Goal: Task Accomplishment & Management: Manage account settings

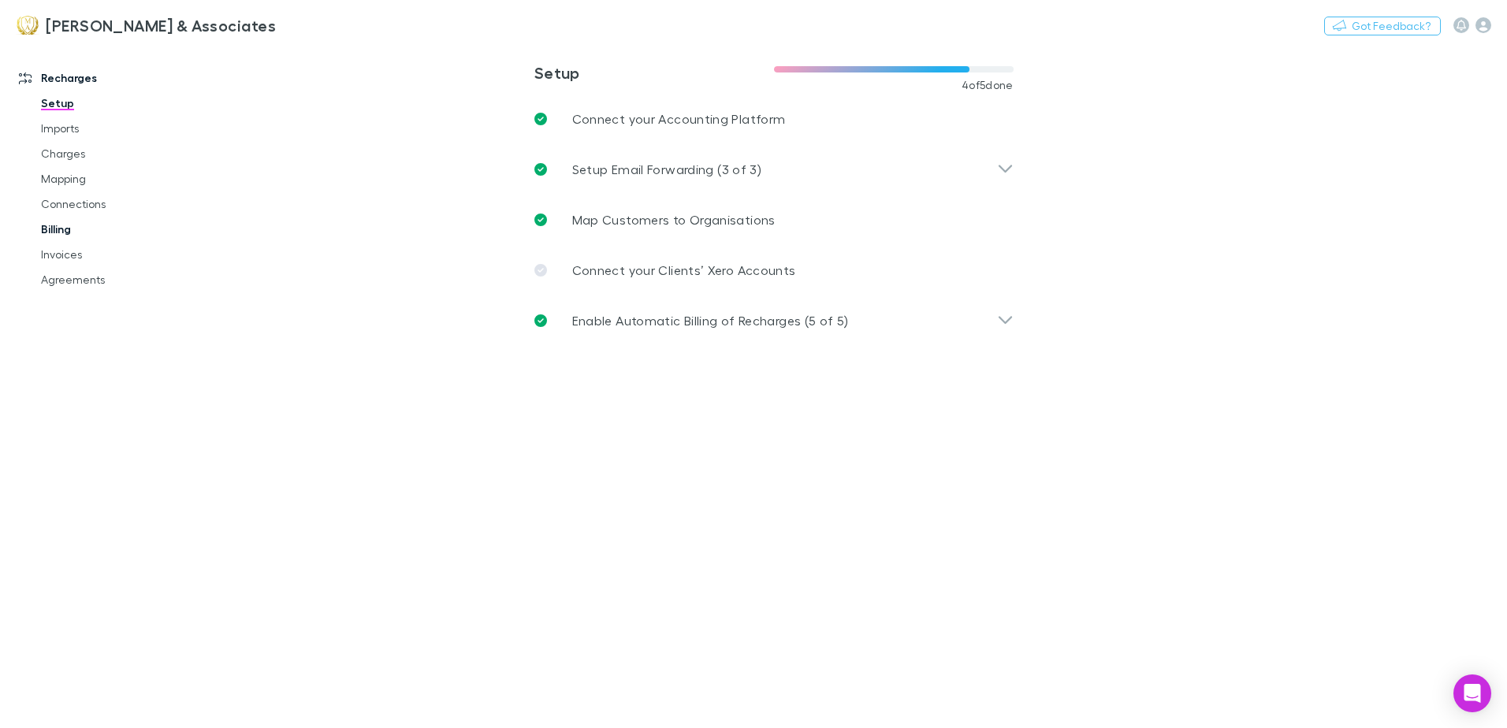
click at [72, 226] on link "Billing" at bounding box center [119, 229] width 188 height 25
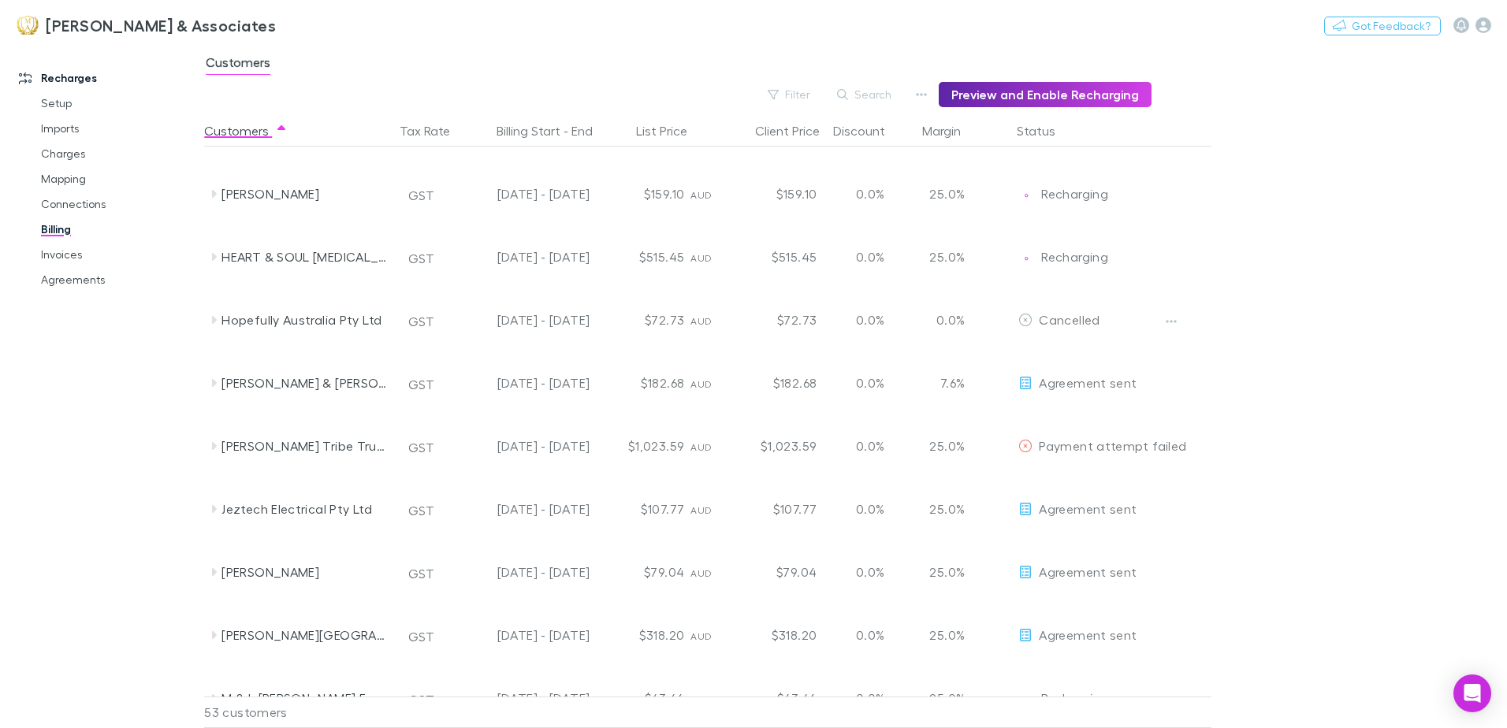
scroll to position [1261, 0]
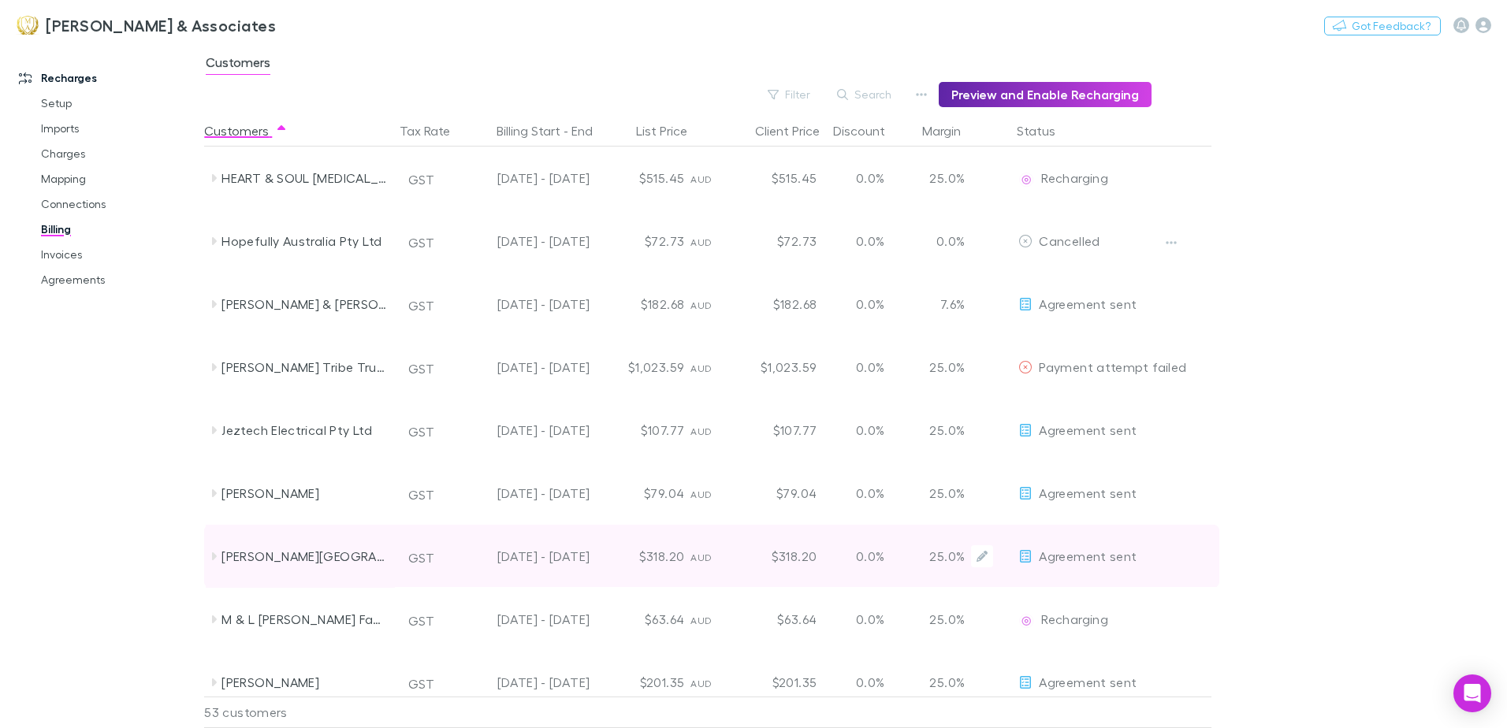
click at [863, 561] on div "0.0%" at bounding box center [870, 556] width 95 height 63
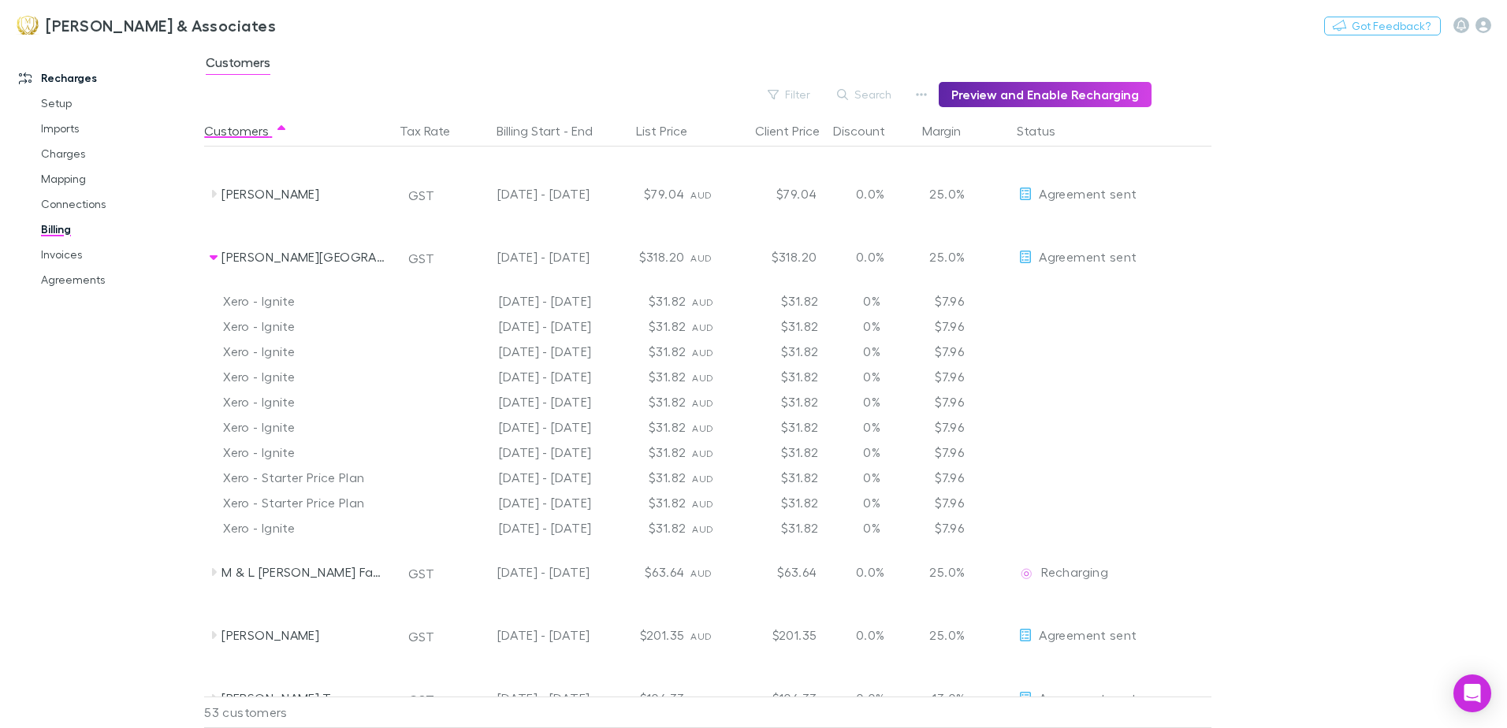
scroll to position [1576, 0]
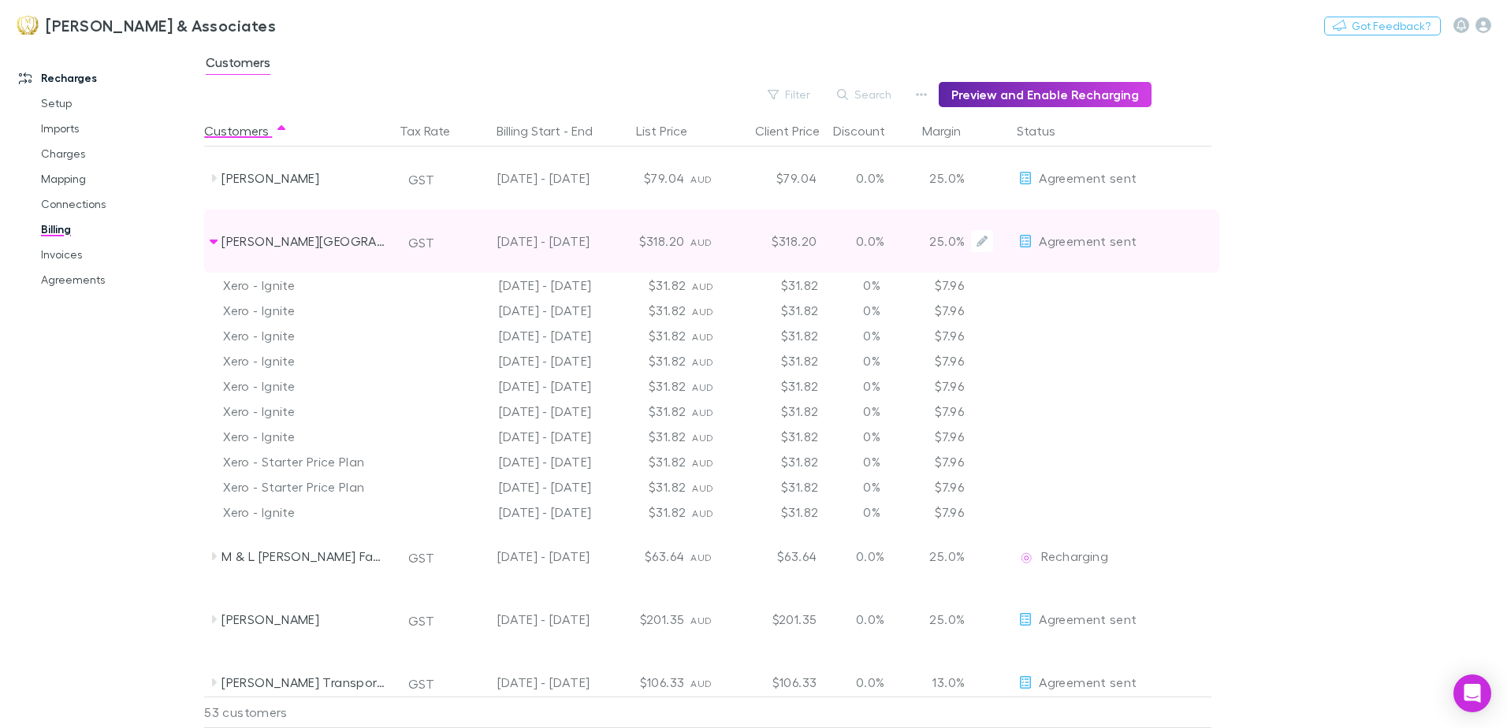
click at [1113, 243] on span "Agreement sent" at bounding box center [1087, 240] width 98 height 15
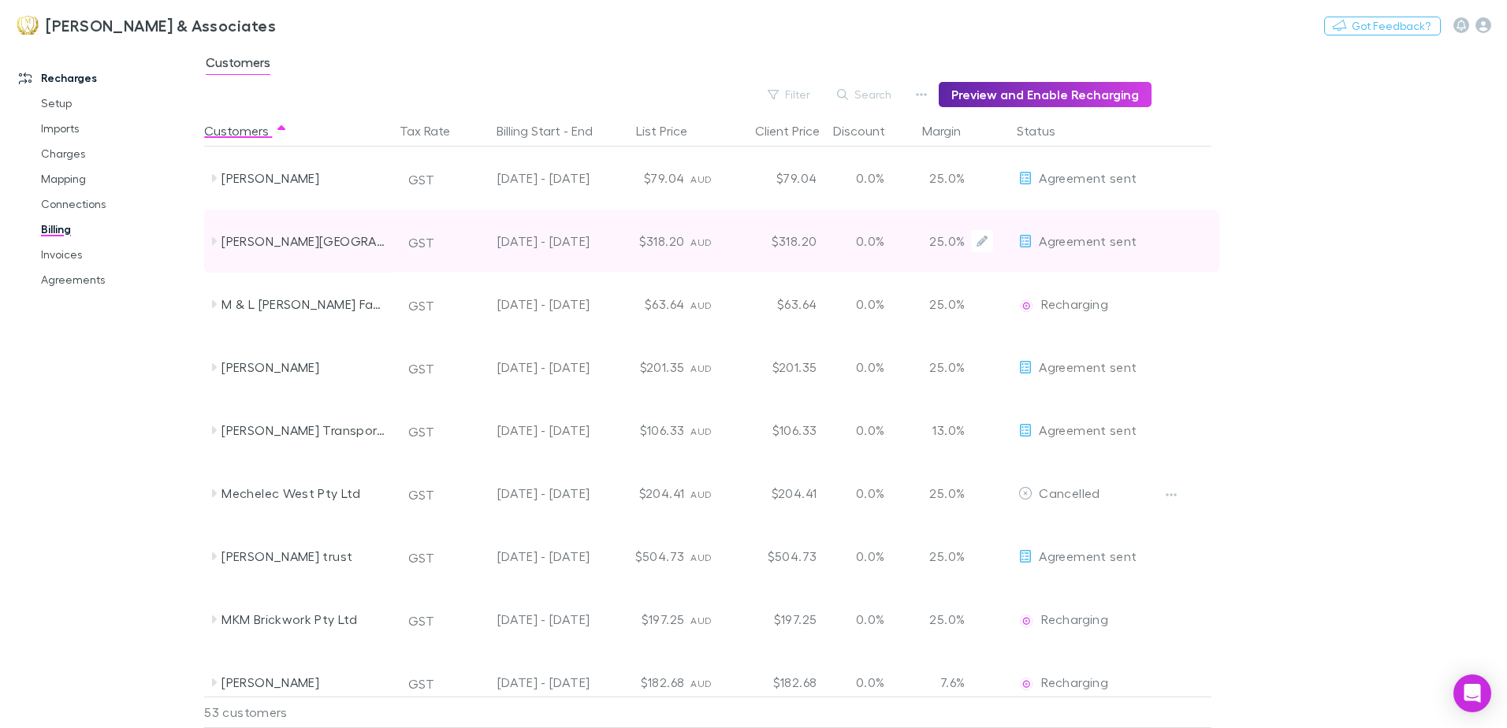
click at [1113, 243] on span "Agreement sent" at bounding box center [1087, 240] width 98 height 15
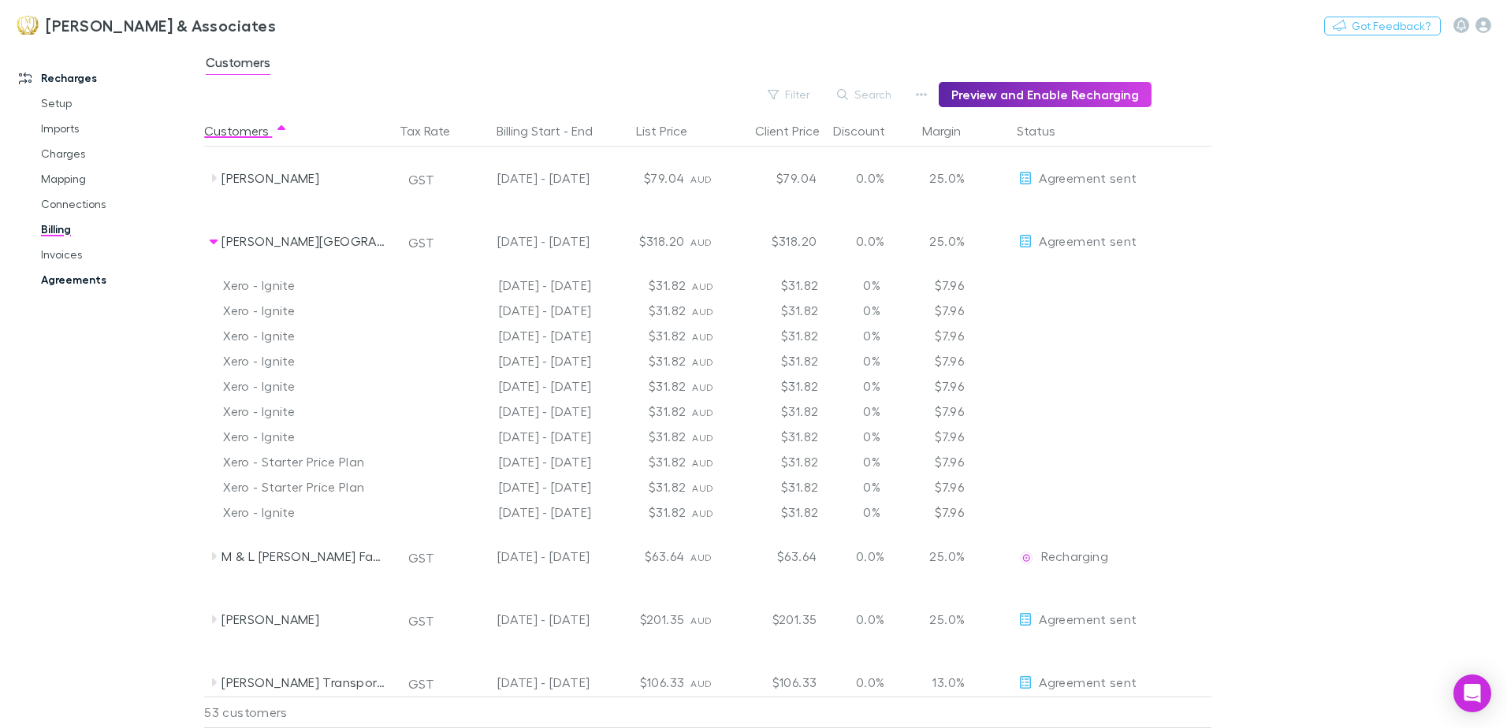
click at [58, 274] on link "Agreements" at bounding box center [119, 279] width 188 height 25
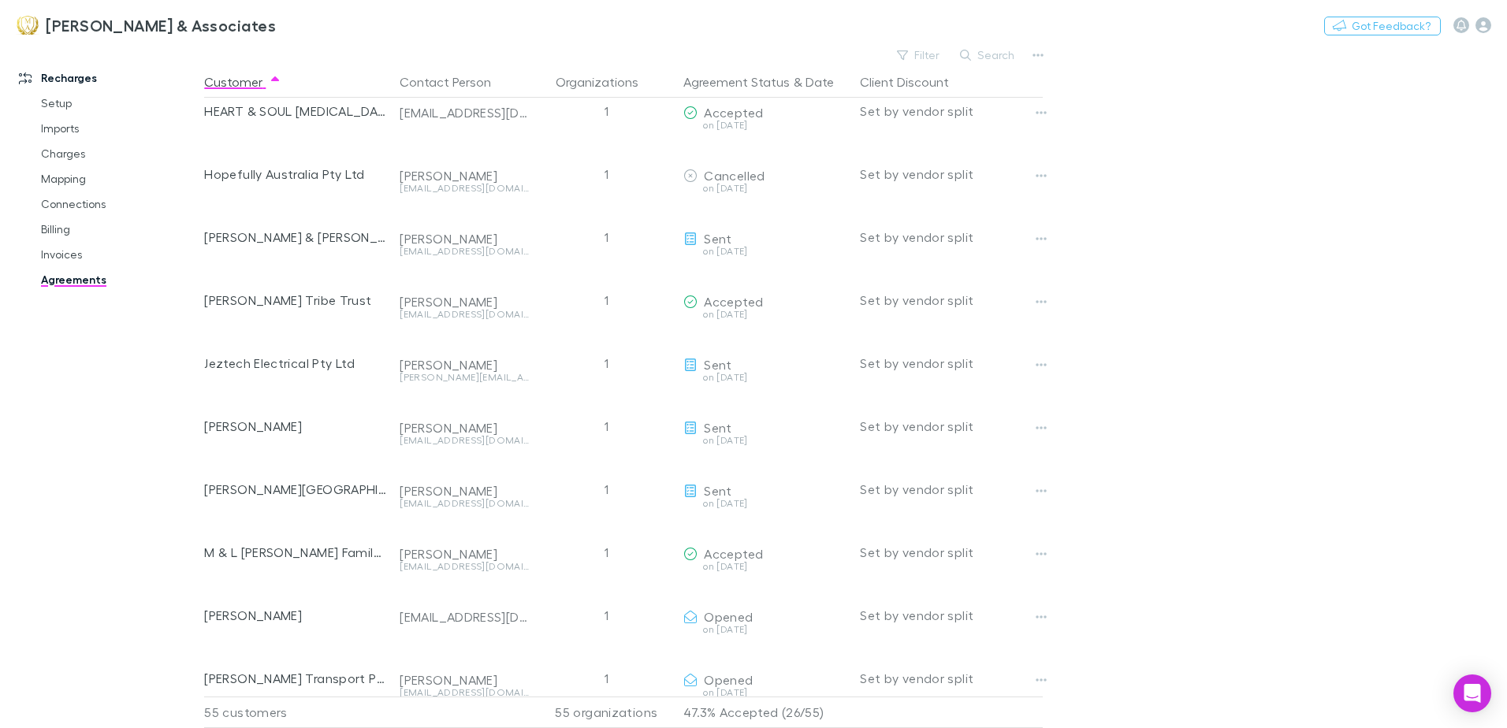
scroll to position [1418, 0]
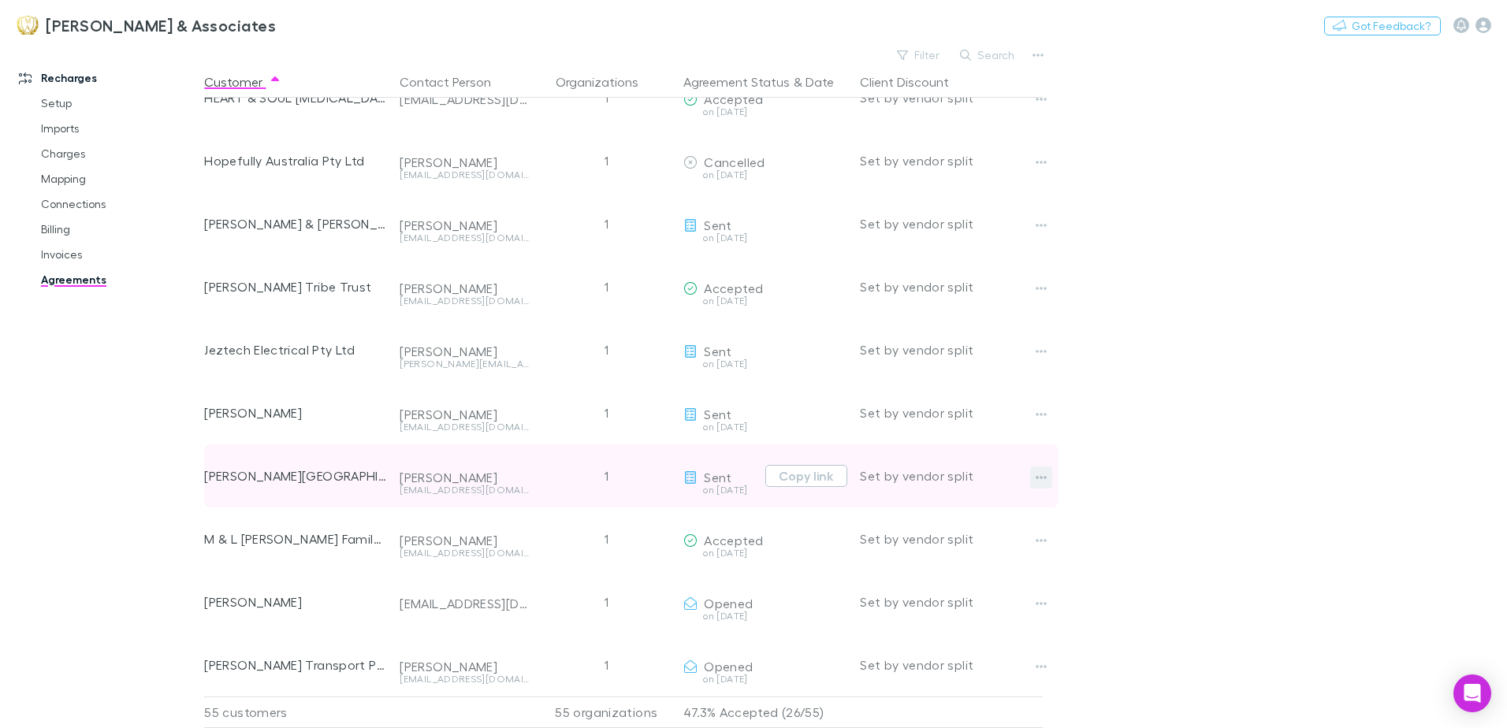
click at [1043, 476] on icon "button" at bounding box center [1040, 477] width 11 height 13
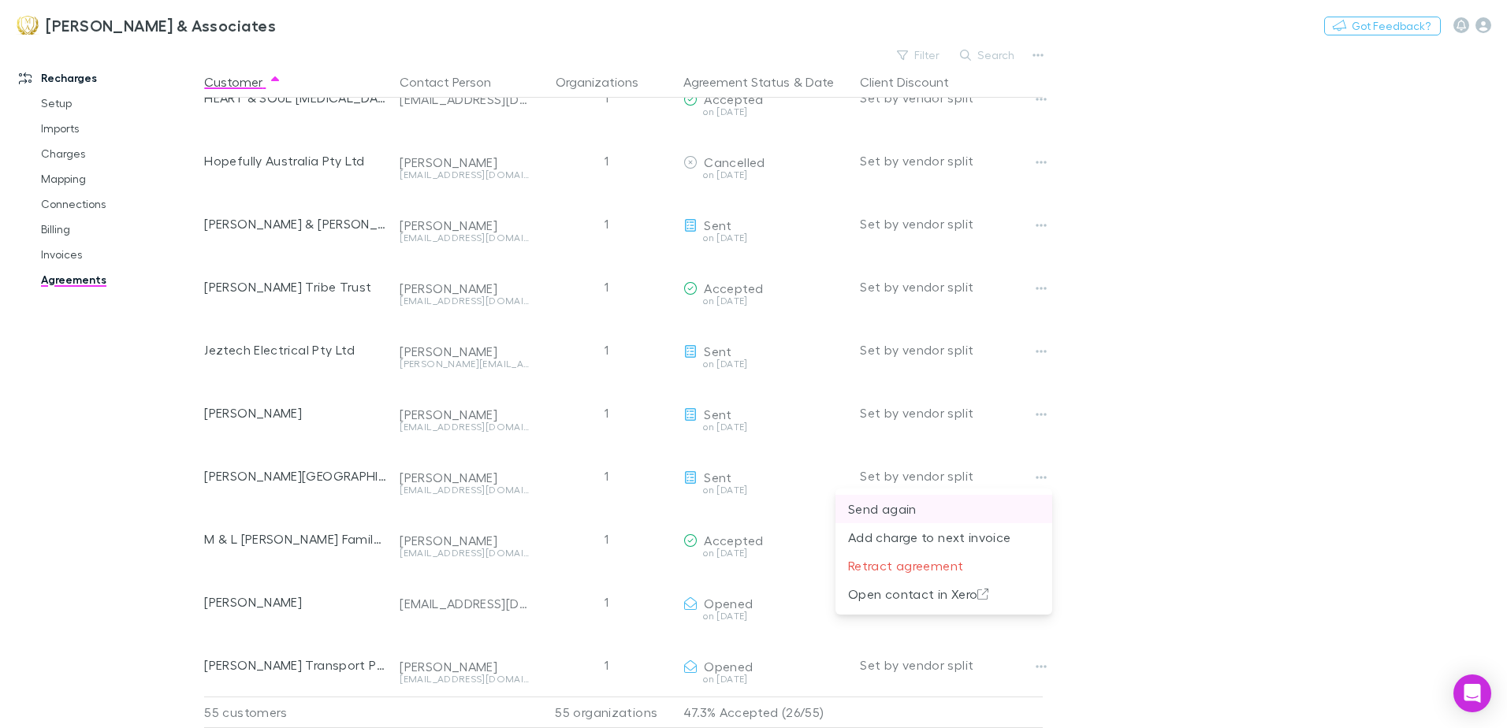
click at [862, 514] on p "Send again" at bounding box center [943, 509] width 191 height 19
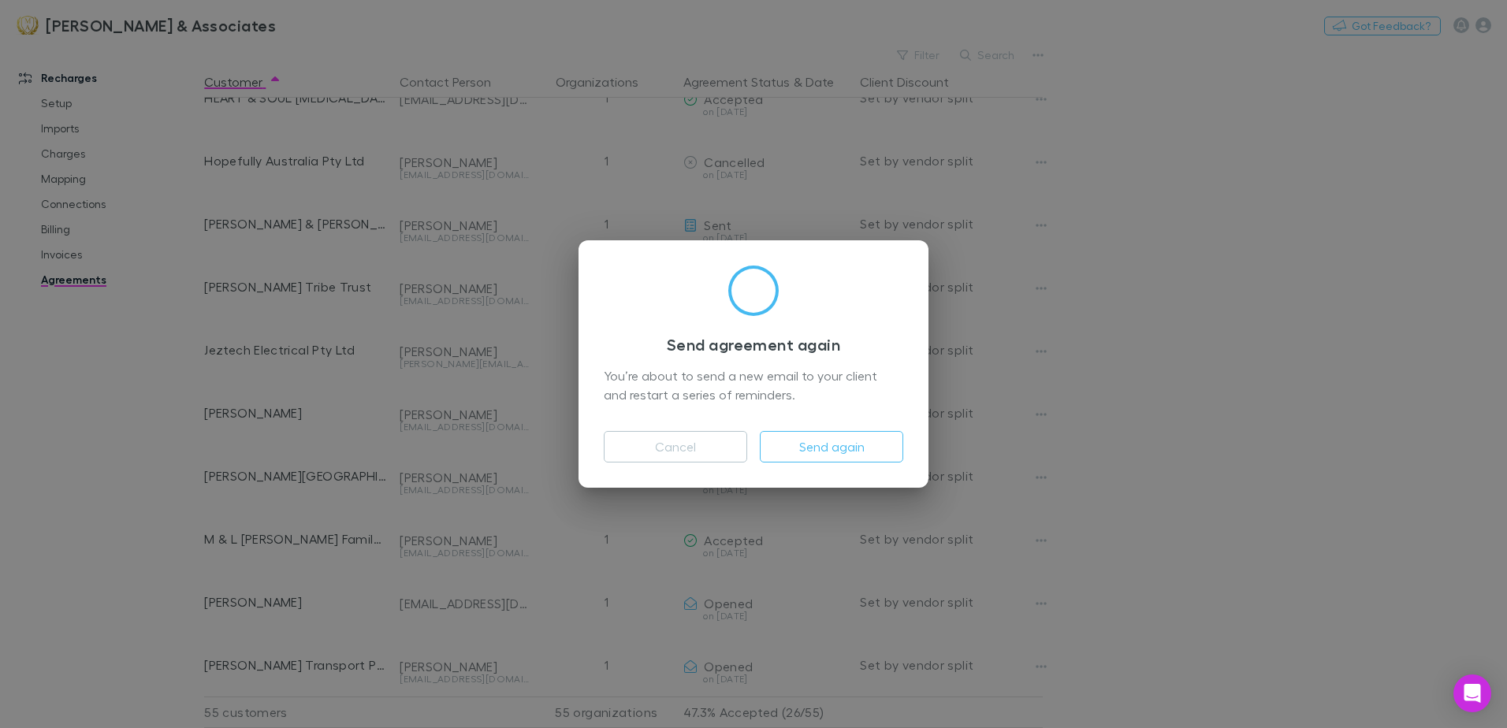
click at [1231, 461] on div "Send agreement again You’re about to send a new email to your client and restar…" at bounding box center [753, 364] width 1507 height 728
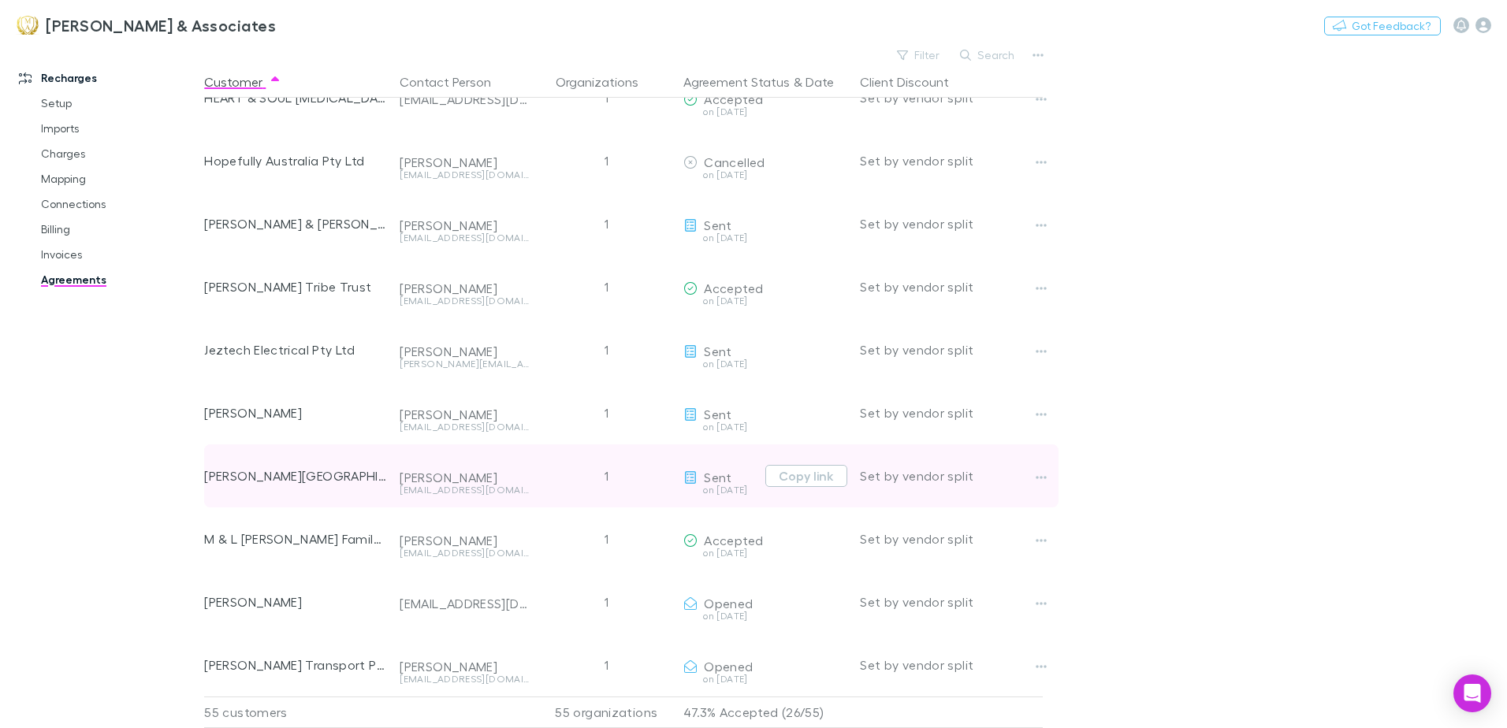
click at [688, 478] on icon at bounding box center [690, 477] width 11 height 13
click at [804, 469] on button "Copy link" at bounding box center [806, 476] width 82 height 22
click at [1042, 481] on icon "button" at bounding box center [1040, 477] width 11 height 13
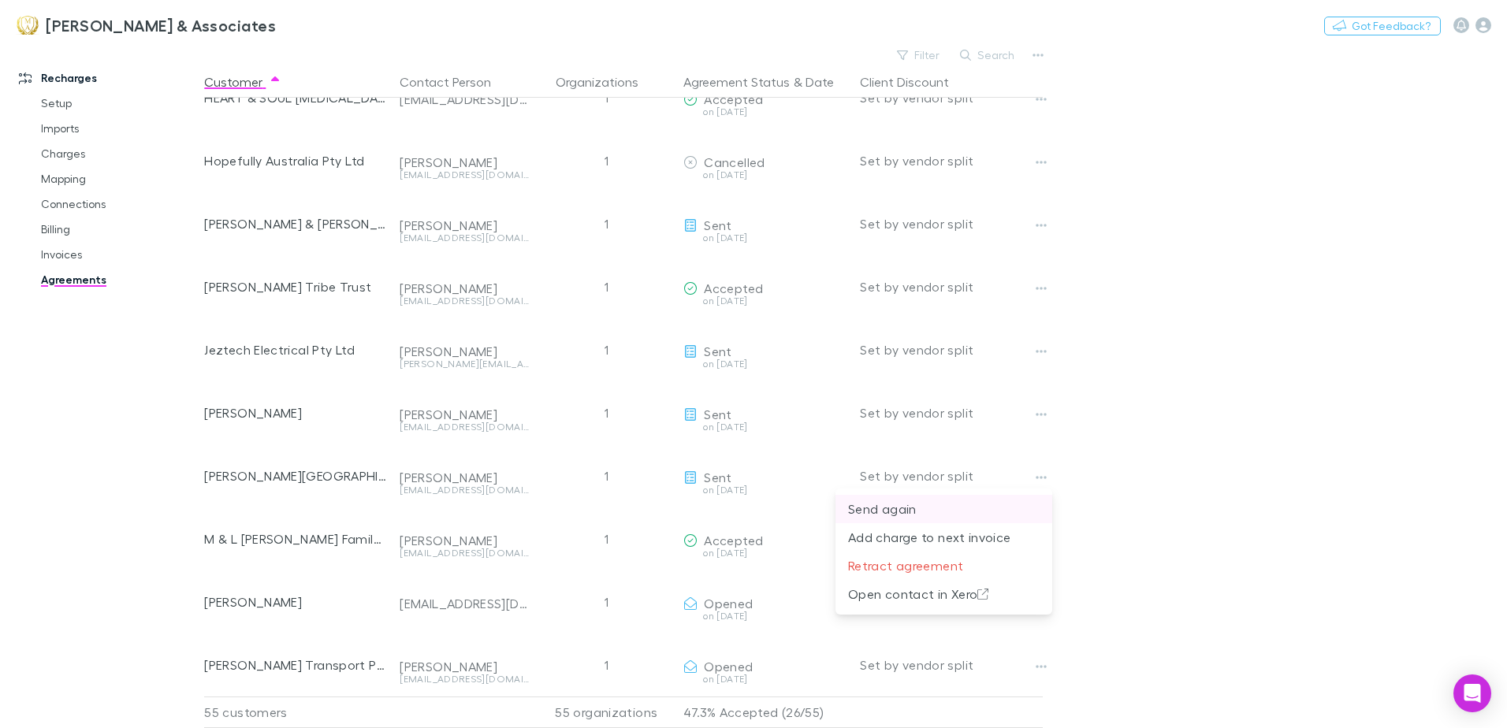
click at [912, 511] on p "Send again" at bounding box center [943, 509] width 191 height 19
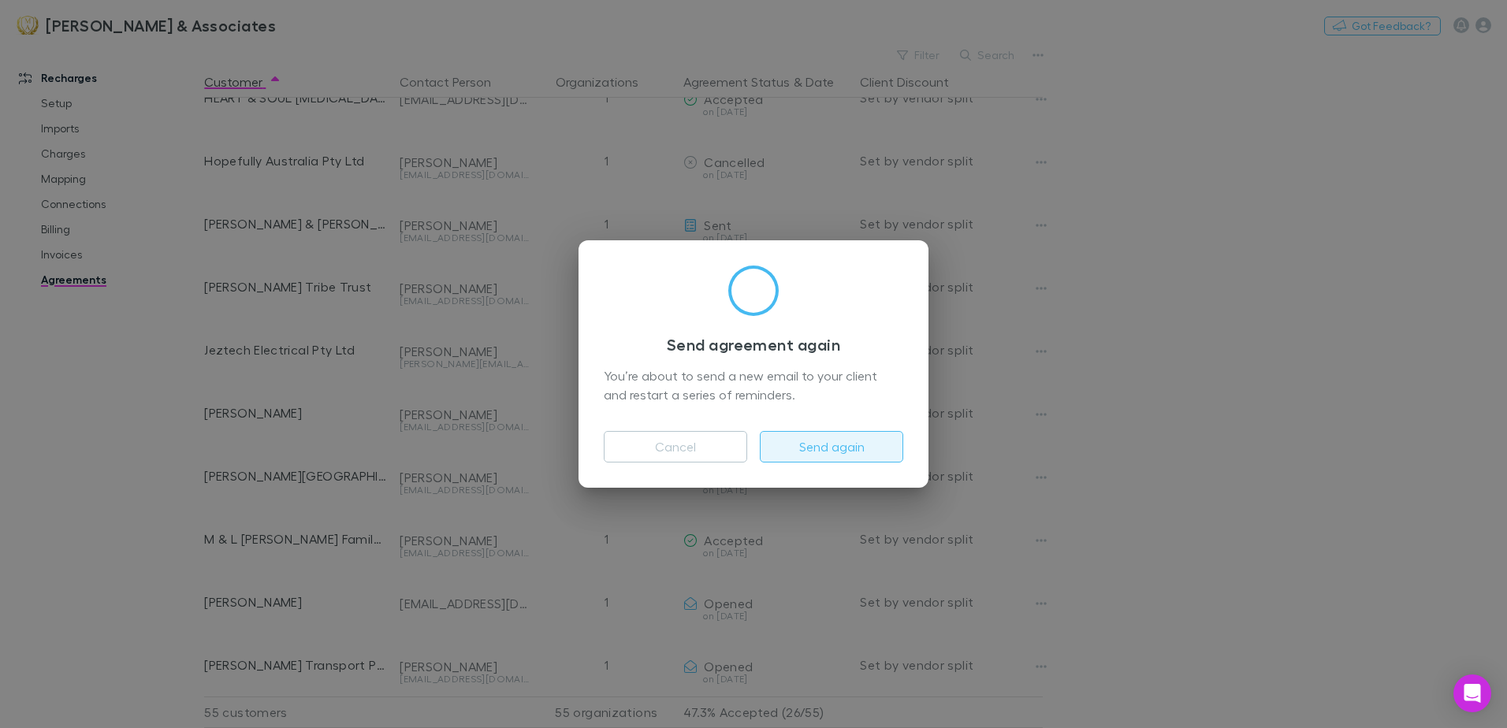
click at [824, 448] on button "Send again" at bounding box center [831, 447] width 143 height 32
